Goal: Find specific page/section: Find specific page/section

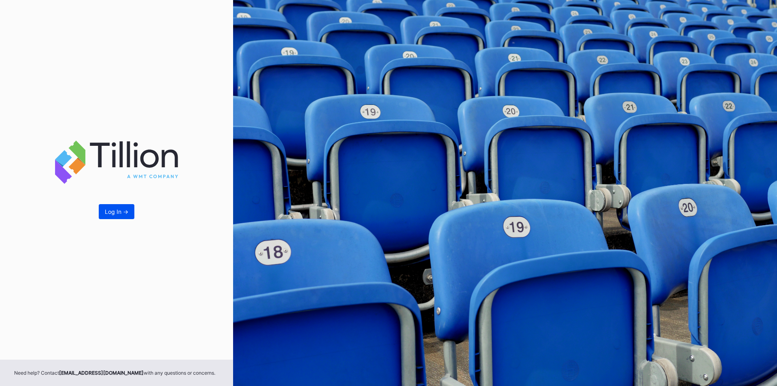
click at [106, 208] on div "Log In ->" at bounding box center [116, 211] width 23 height 7
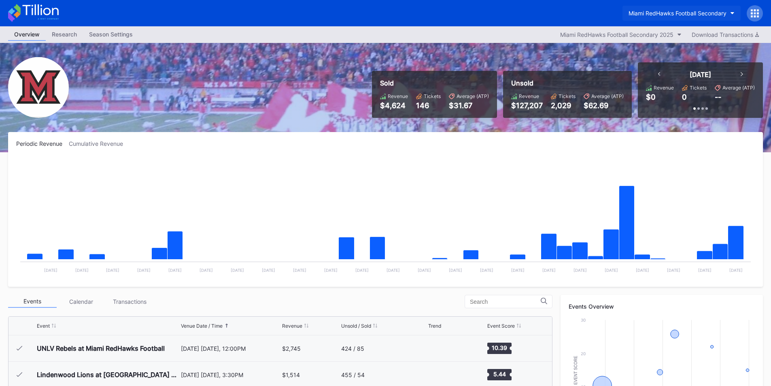
click at [642, 18] on button "Miami RedHawks Football Secondary" at bounding box center [681, 13] width 118 height 15
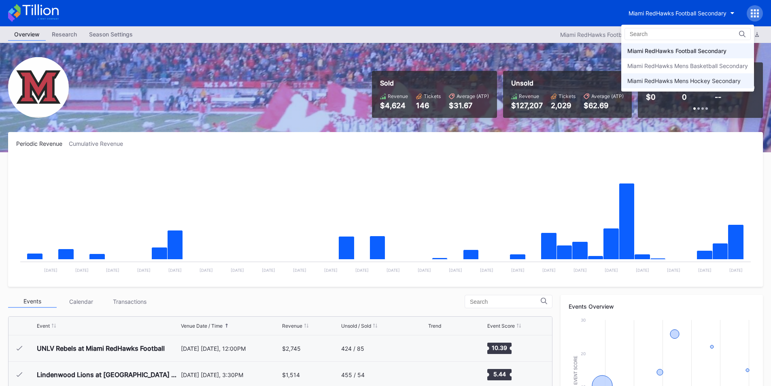
click at [633, 82] on div "Miami RedHawks Mens Hockey Secondary" at bounding box center [683, 80] width 113 height 7
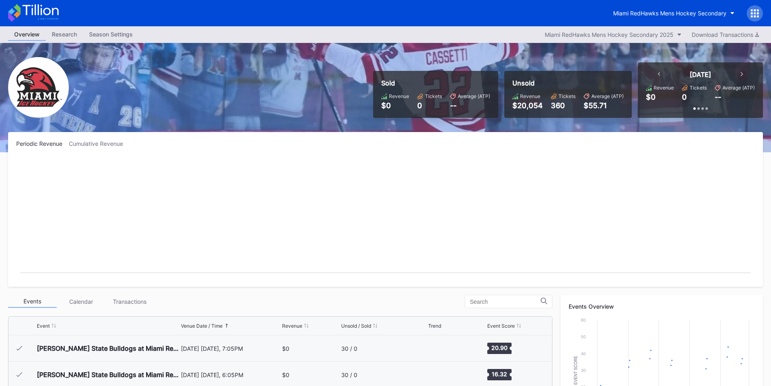
scroll to position [53, 0]
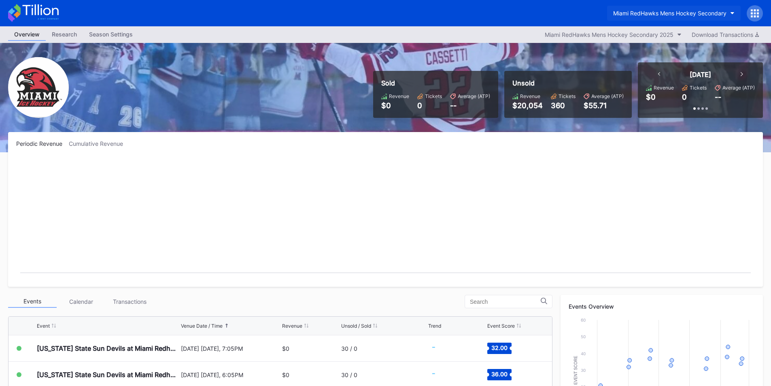
click at [651, 19] on button "Miami RedHawks Mens Hockey Secondary" at bounding box center [674, 13] width 134 height 15
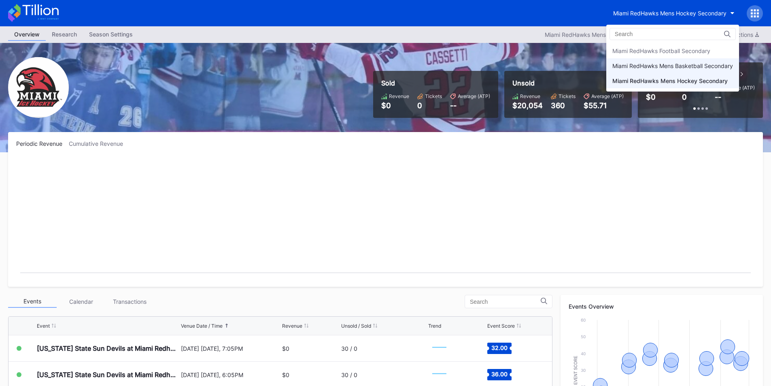
click at [648, 61] on div "Miami RedHawks Mens Basketball Secondary" at bounding box center [672, 65] width 133 height 15
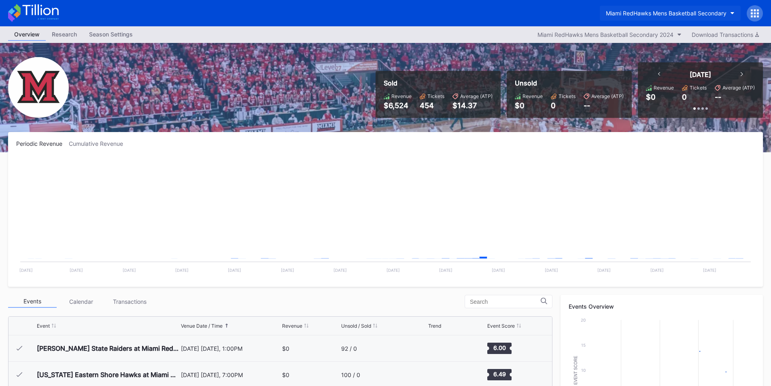
click at [654, 12] on div "Miami RedHawks Mens Basketball Secondary" at bounding box center [666, 13] width 121 height 7
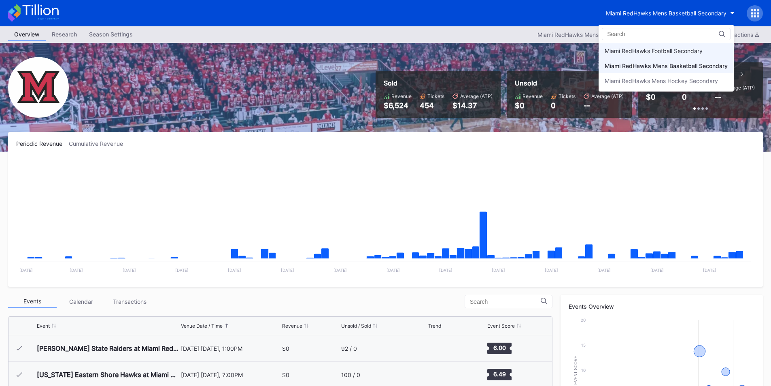
click at [653, 52] on div "Miami RedHawks Football Secondary" at bounding box center [654, 50] width 98 height 7
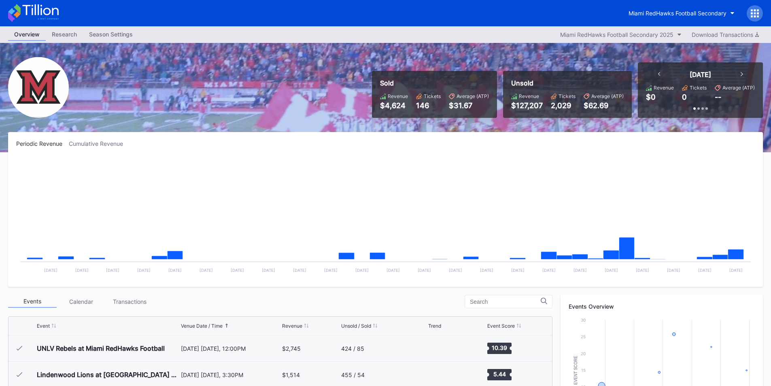
click at [555, 21] on div "Miami RedHawks Football Secondary" at bounding box center [385, 13] width 771 height 26
